Goal: Transaction & Acquisition: Purchase product/service

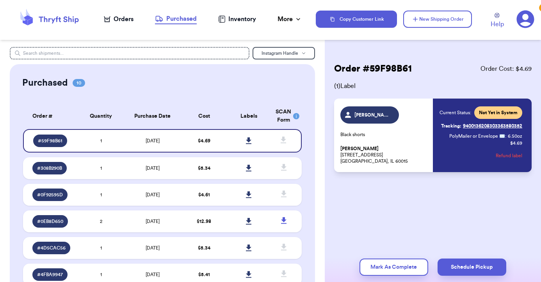
click at [122, 17] on div "Orders" at bounding box center [119, 18] width 30 height 9
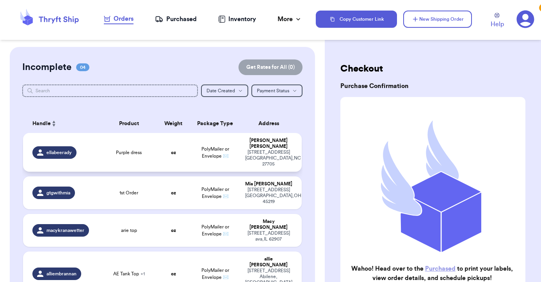
click at [66, 149] on span "ellabeerady" at bounding box center [58, 152] width 25 height 6
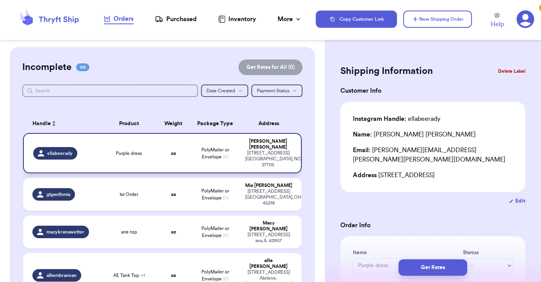
click at [181, 146] on td "oz" at bounding box center [174, 153] width 34 height 40
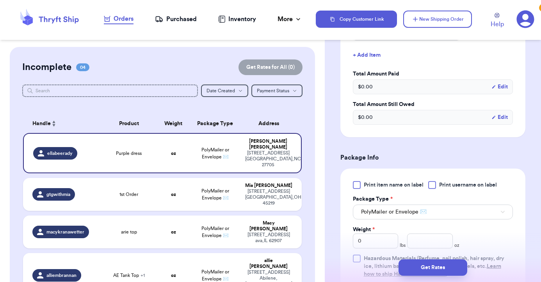
scroll to position [272, 0]
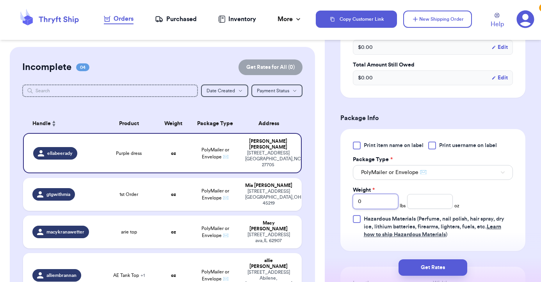
click at [387, 195] on input "0" at bounding box center [376, 201] width 46 height 15
type input "2"
click at [428, 194] on input "number" at bounding box center [430, 201] width 46 height 15
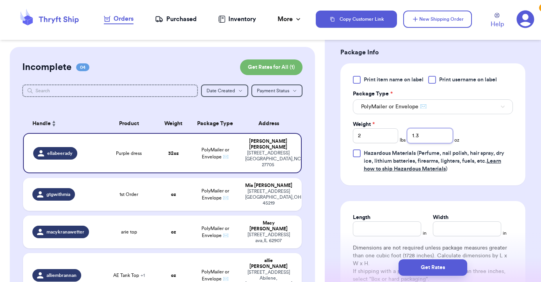
scroll to position [342, 0]
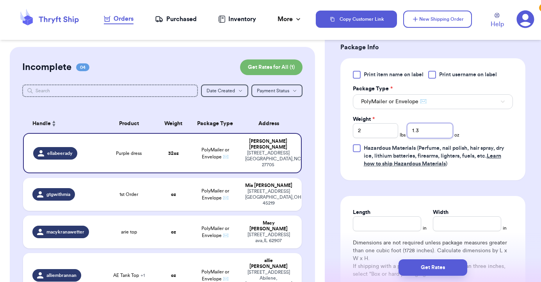
type input "1.3"
click at [406, 216] on input "Length" at bounding box center [387, 223] width 68 height 15
type input "14.5"
click at [466, 216] on input "Width *" at bounding box center [467, 223] width 68 height 15
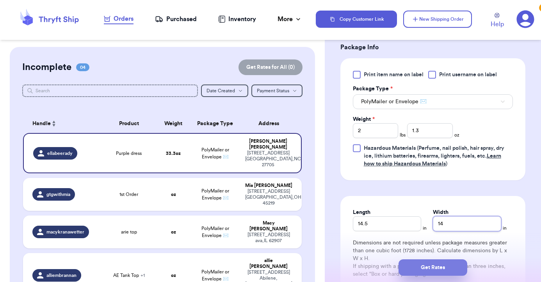
type input "14"
click at [443, 269] on button "Get Rates" at bounding box center [433, 267] width 69 height 16
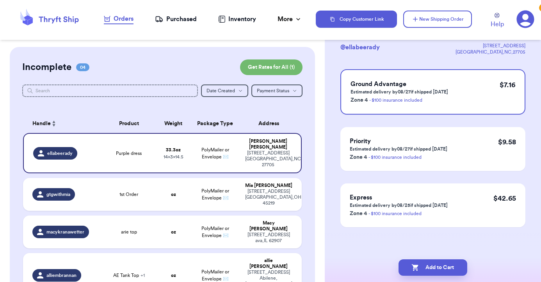
scroll to position [0, 0]
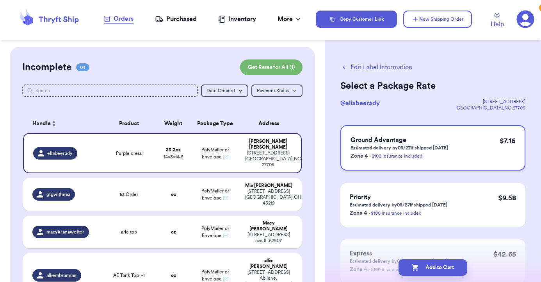
click at [449, 155] on div "Ground Advantage Estimated delivery by 08/27 if shipped today Zone 4 - $100 ins…" at bounding box center [433, 147] width 185 height 45
click at [438, 264] on button "Add to Cart" at bounding box center [433, 267] width 69 height 16
checkbox input "true"
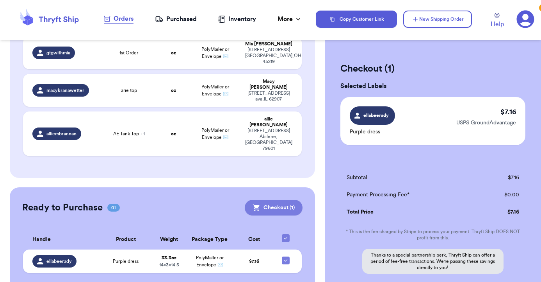
scroll to position [96, 0]
click at [273, 200] on button "Checkout ( 1 )" at bounding box center [274, 208] width 58 height 16
click at [287, 200] on button "Checkout ( 1 )" at bounding box center [274, 208] width 58 height 16
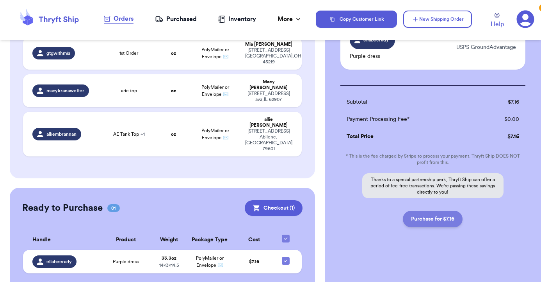
scroll to position [75, 0]
click at [442, 217] on button "Purchase for $7.16" at bounding box center [433, 218] width 60 height 16
checkbox input "false"
checkbox input "true"
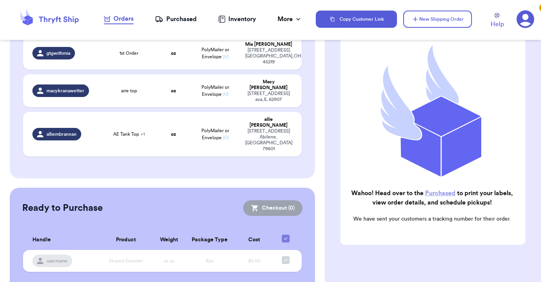
click at [446, 192] on link "Purchased" at bounding box center [440, 193] width 30 height 6
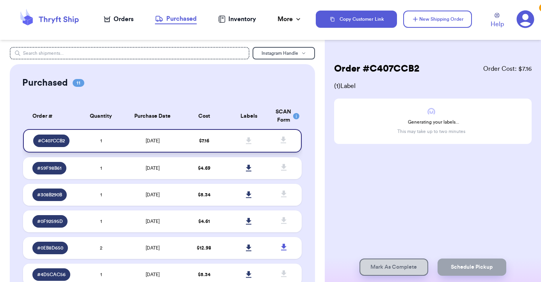
click at [231, 138] on td at bounding box center [249, 140] width 45 height 23
click at [249, 144] on icon at bounding box center [248, 140] width 5 height 7
click at [228, 141] on td at bounding box center [249, 140] width 45 height 23
click at [234, 143] on td at bounding box center [249, 140] width 45 height 23
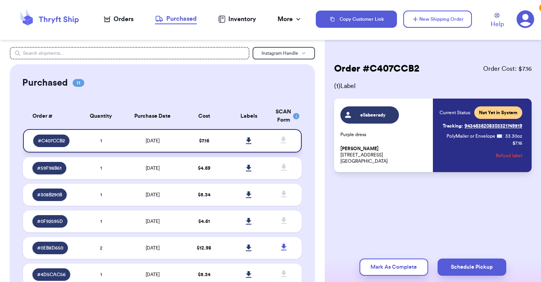
click at [242, 144] on link at bounding box center [248, 140] width 17 height 17
click at [67, 18] on icon at bounding box center [59, 19] width 40 height 7
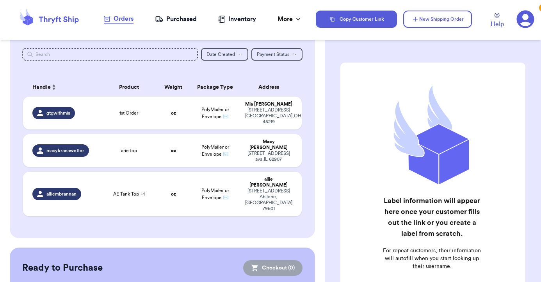
scroll to position [37, 0]
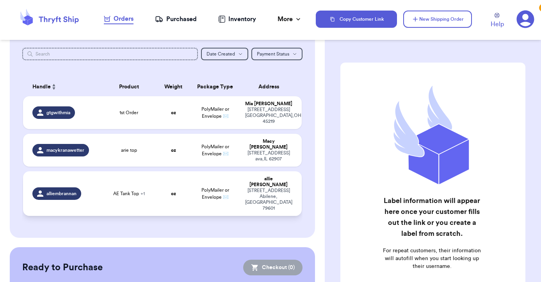
click at [125, 173] on td "AE Tank Top + 1" at bounding box center [129, 193] width 56 height 45
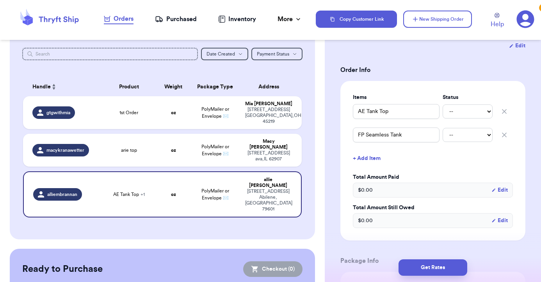
scroll to position [157, 0]
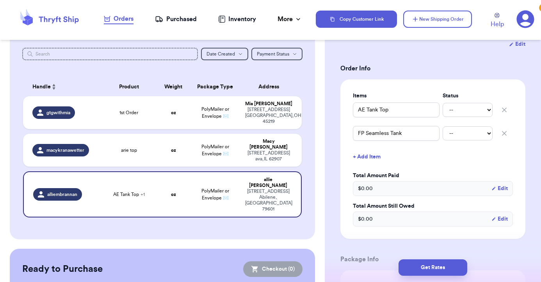
click at [375, 148] on button "+ Add Item" at bounding box center [433, 156] width 166 height 17
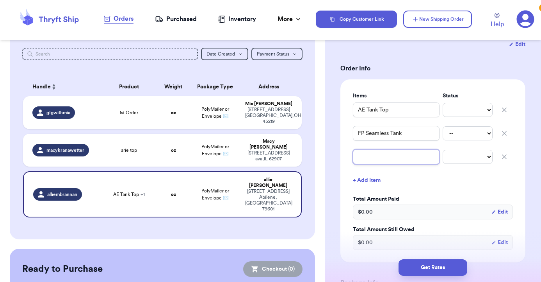
click at [375, 149] on input "text" at bounding box center [396, 156] width 87 height 15
type input "z"
type input "za"
type input "zar"
type input "zara"
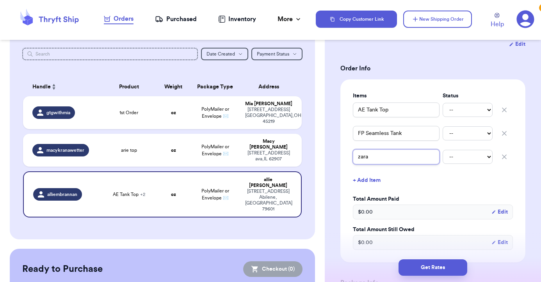
type input "zara"
type input "[PERSON_NAME]"
type input "zara sh"
type input "[PERSON_NAME]"
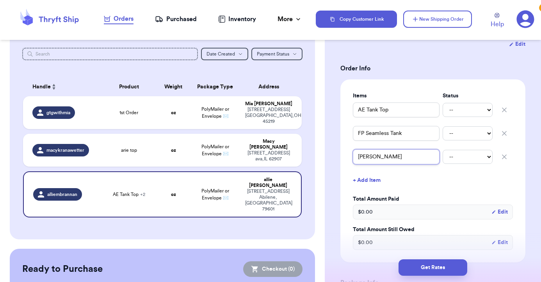
type input "zara short"
type input "zara shorts"
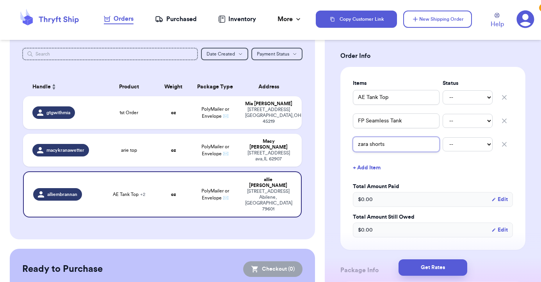
scroll to position [171, 0]
